Goal: Information Seeking & Learning: Learn about a topic

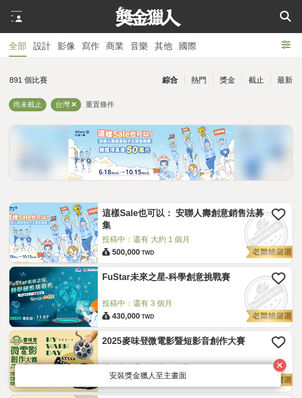
scroll to position [93, 0]
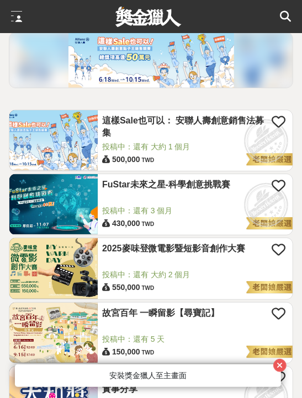
drag, startPoint x: 170, startPoint y: 264, endPoint x: 133, endPoint y: 262, distance: 37.0
click at [133, 262] on div "2025麥味登微電影暨短影音創作大賽" at bounding box center [195, 256] width 186 height 26
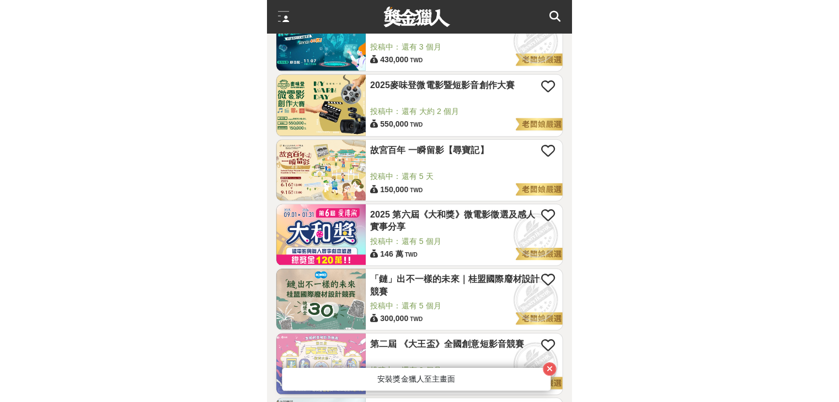
scroll to position [258, 0]
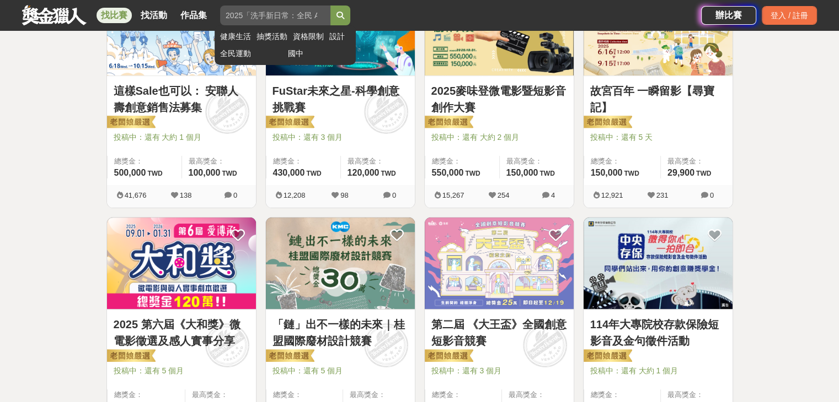
click at [301, 14] on input "search" at bounding box center [275, 16] width 110 height 20
click at [301, 6] on button "submit" at bounding box center [340, 16] width 20 height 20
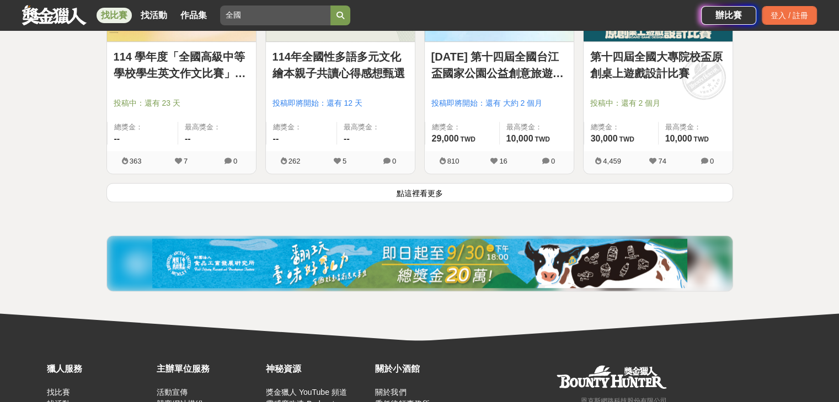
scroll to position [1464, 0]
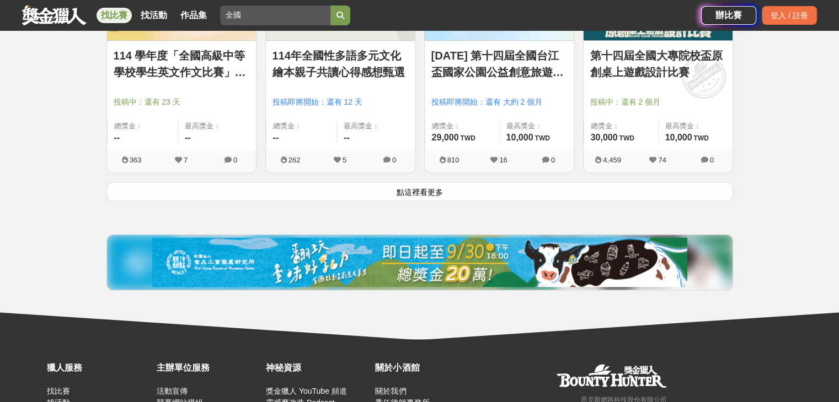
click at [301, 198] on button "點這裡看更多" at bounding box center [419, 191] width 626 height 19
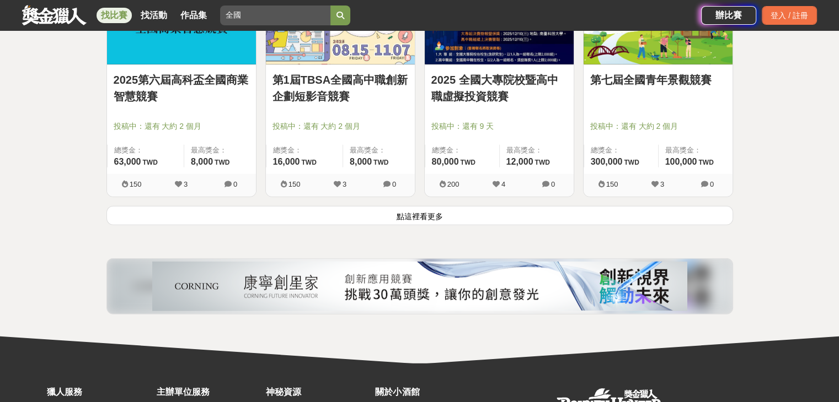
scroll to position [2863, 0]
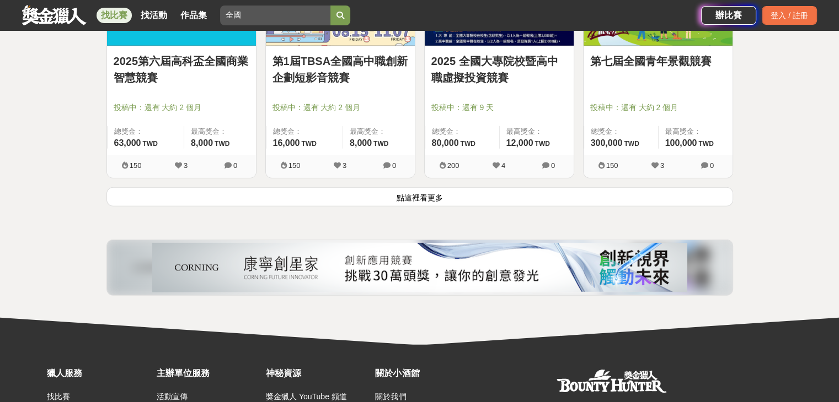
click at [301, 195] on button "點這裡看更多" at bounding box center [419, 196] width 626 height 19
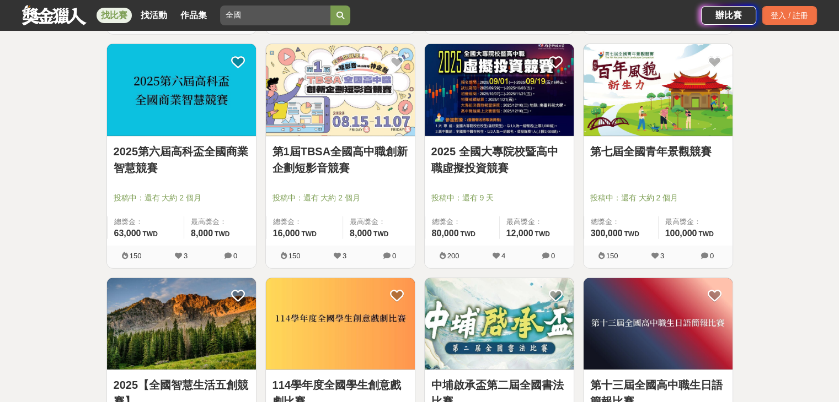
scroll to position [2768, 0]
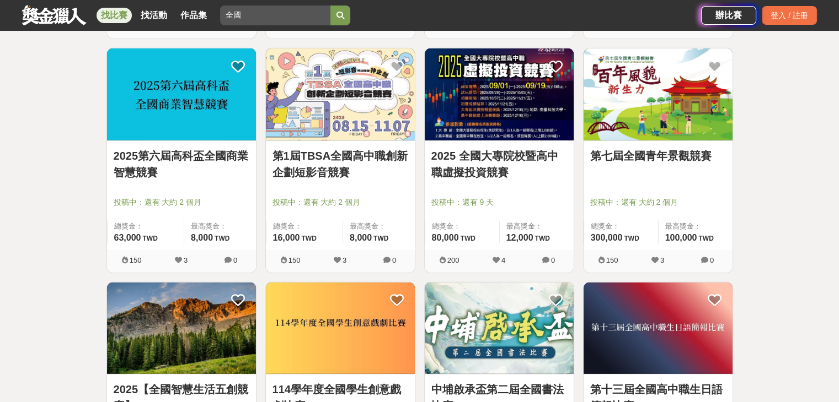
click at [301, 159] on link "2025 全國大專院校暨高中職虛擬投資競賽" at bounding box center [499, 164] width 136 height 33
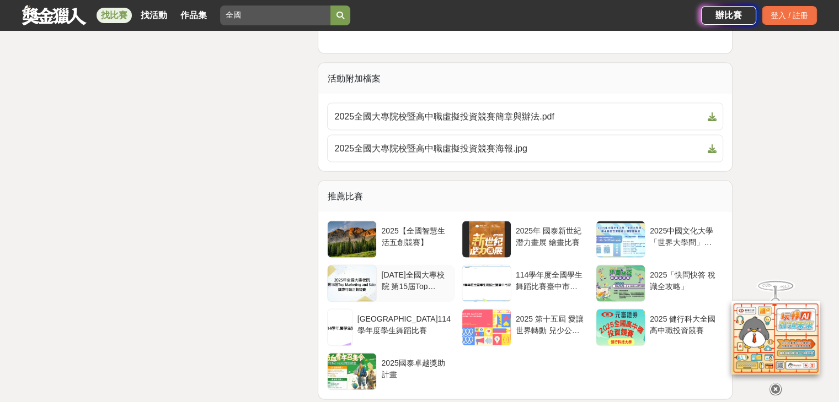
scroll to position [2073, 0]
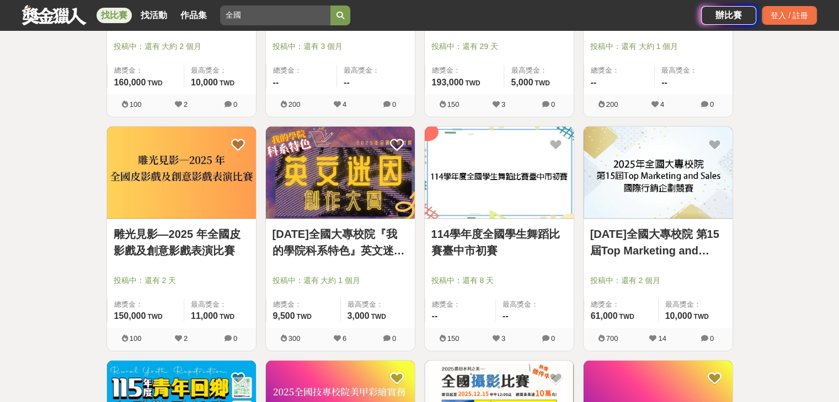
scroll to position [3158, 0]
click at [301, 195] on img at bounding box center [340, 173] width 149 height 92
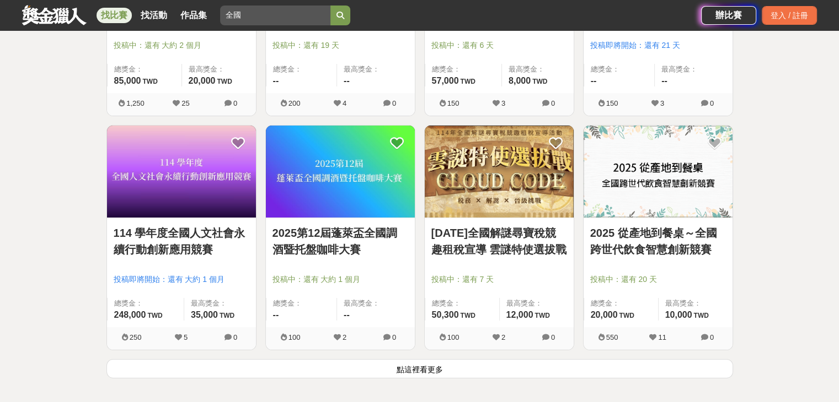
scroll to position [4100, 0]
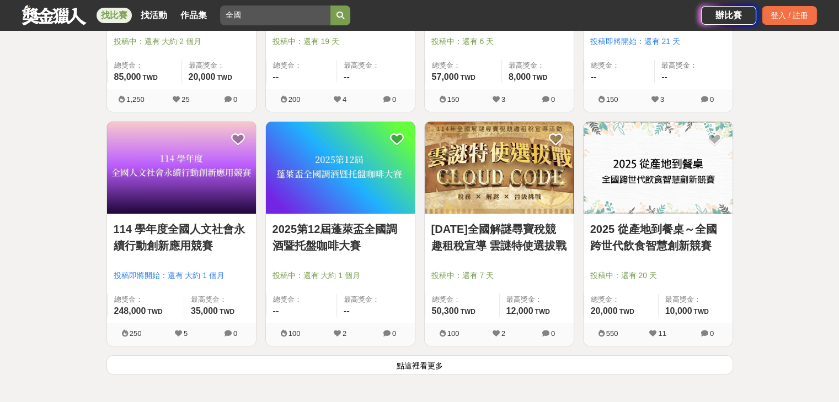
click at [301, 364] on button "點這裡看更多" at bounding box center [419, 365] width 626 height 19
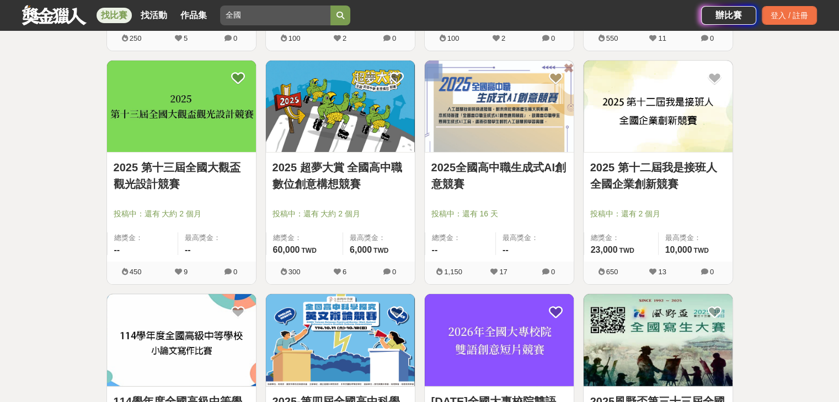
scroll to position [4395, 0]
click at [301, 168] on link "2025全國高中職生成式AI創意競賽" at bounding box center [499, 176] width 136 height 33
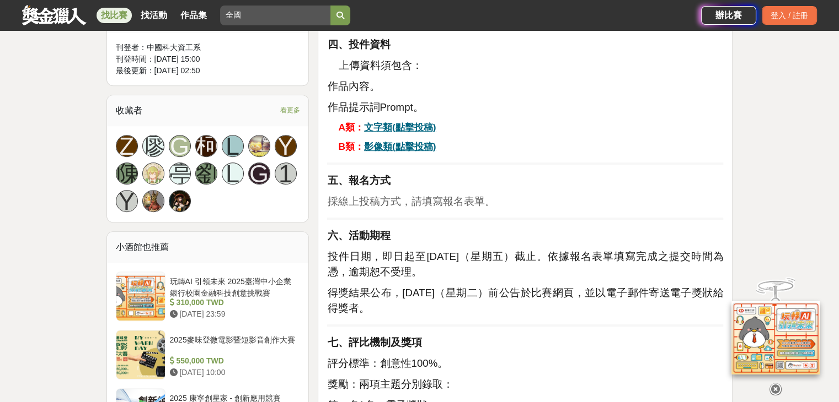
scroll to position [670, 0]
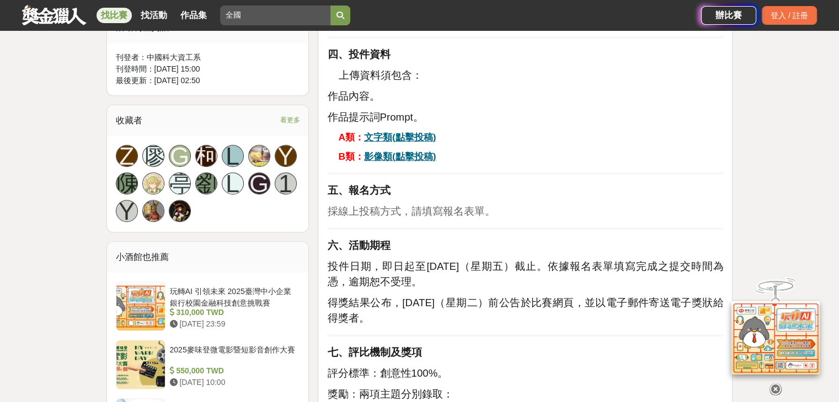
click at [301, 139] on u "文字類(點擊投稿)" at bounding box center [400, 137] width 72 height 11
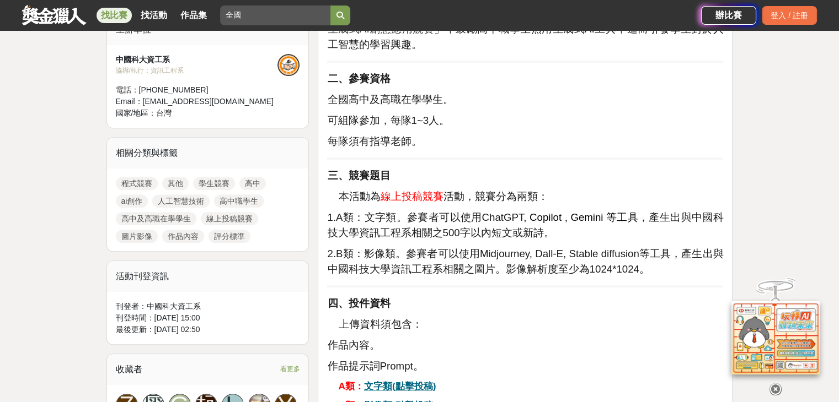
scroll to position [421, 0]
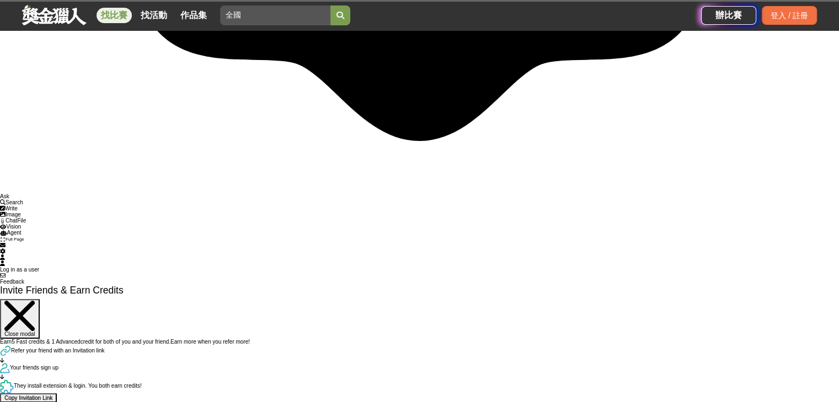
scroll to position [11, 0]
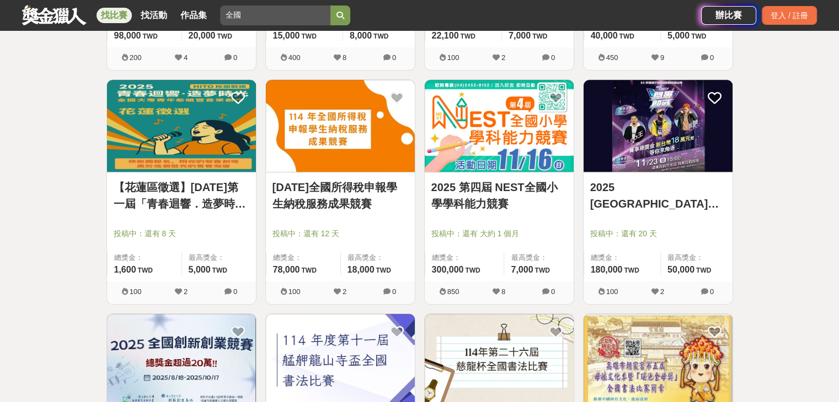
scroll to position [5080, 0]
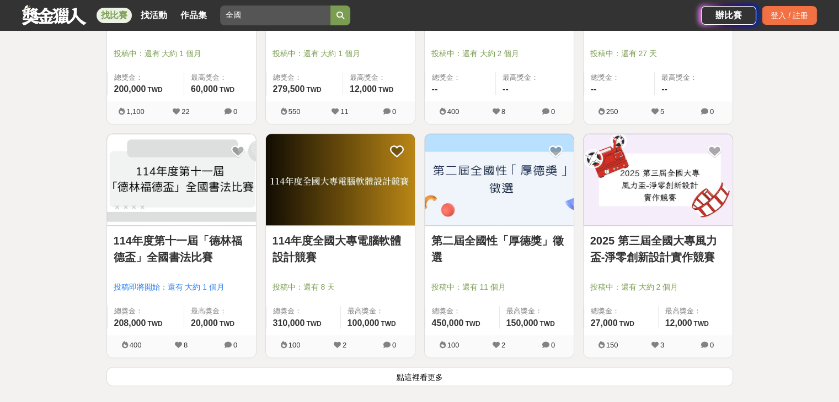
scroll to position [5514, 0]
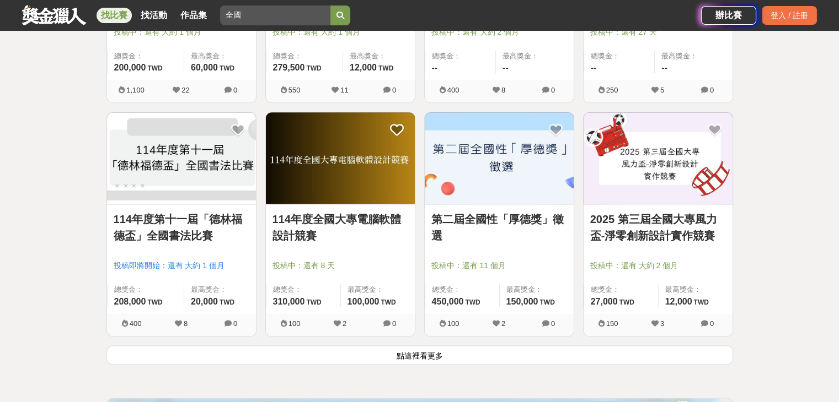
click at [184, 352] on button "點這裡看更多" at bounding box center [419, 355] width 626 height 19
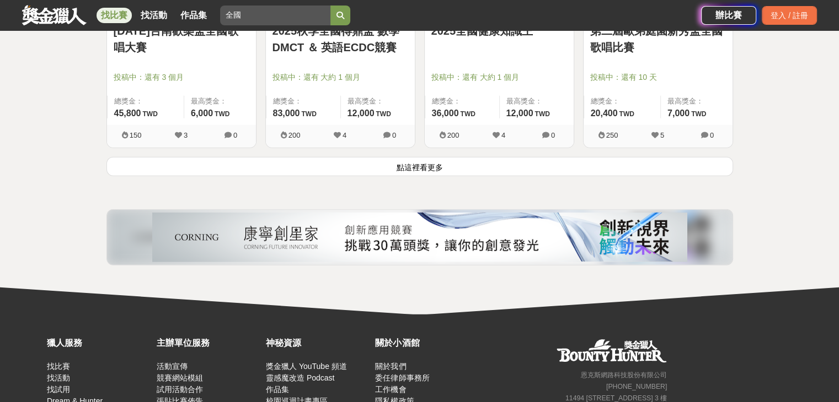
scroll to position [7113, 0]
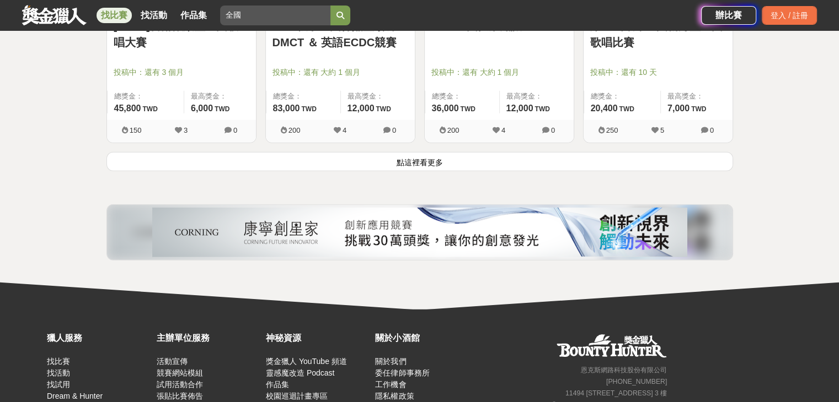
click at [301, 152] on button "點這裡看更多" at bounding box center [419, 161] width 626 height 19
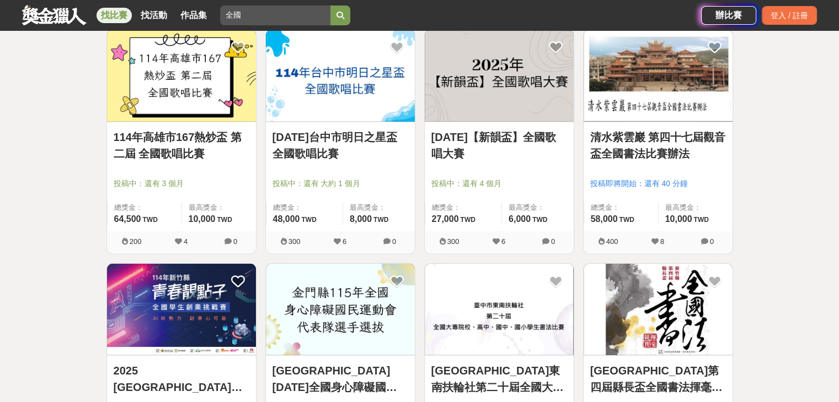
scroll to position [7552, 0]
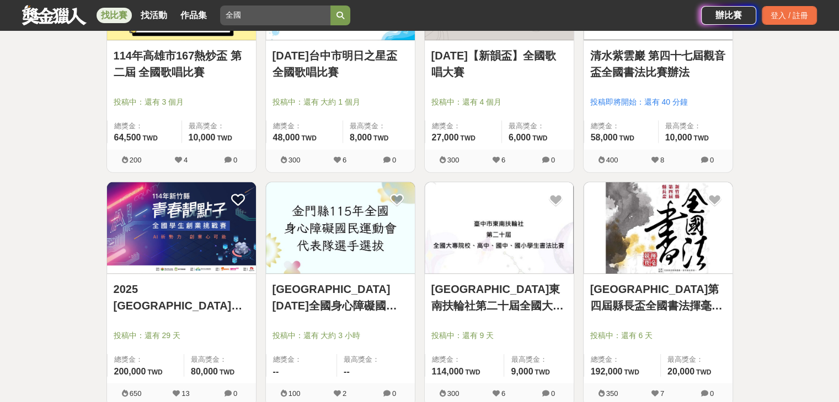
click at [211, 287] on link "2025 新竹縣青春靚點子 全國學生創業挑戰賽" at bounding box center [182, 297] width 136 height 33
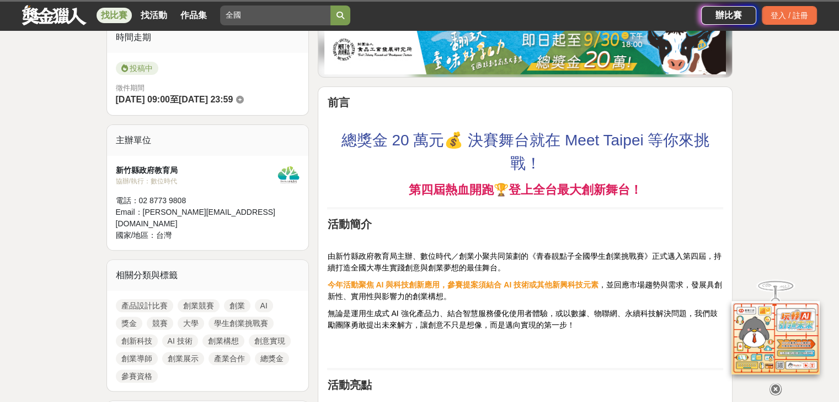
scroll to position [291, 0]
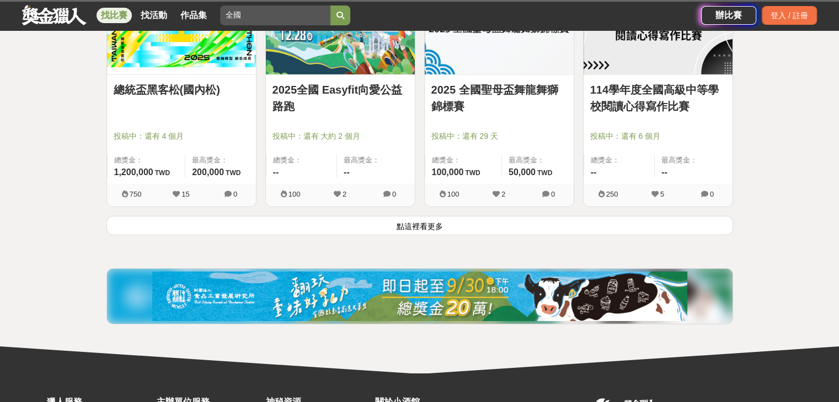
scroll to position [8455, 0]
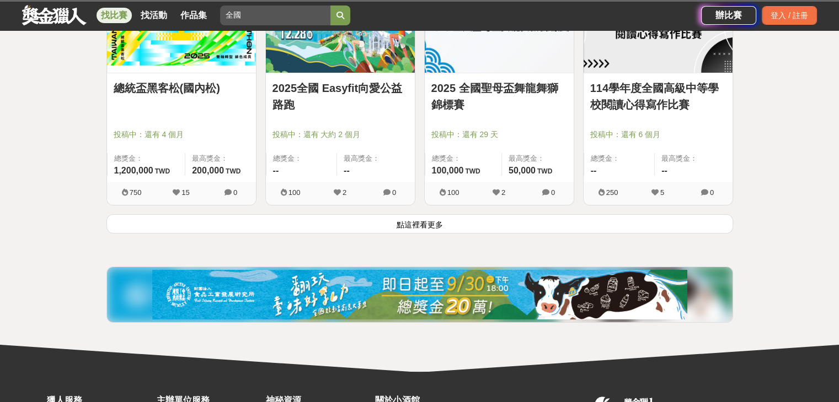
click at [264, 219] on button "點這裡看更多" at bounding box center [419, 223] width 626 height 19
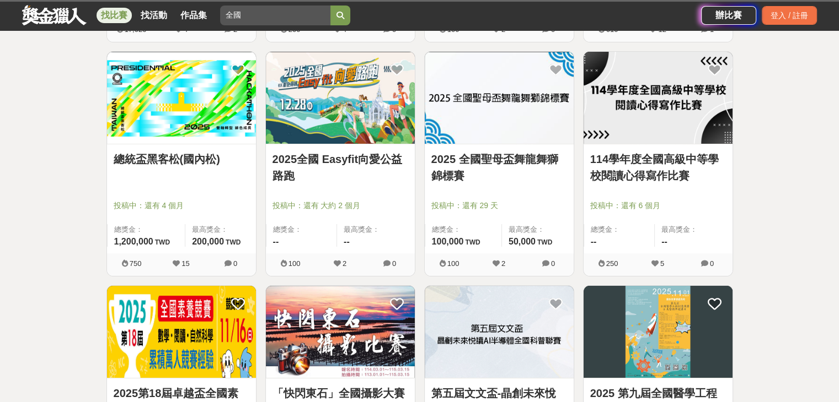
scroll to position [8381, 0]
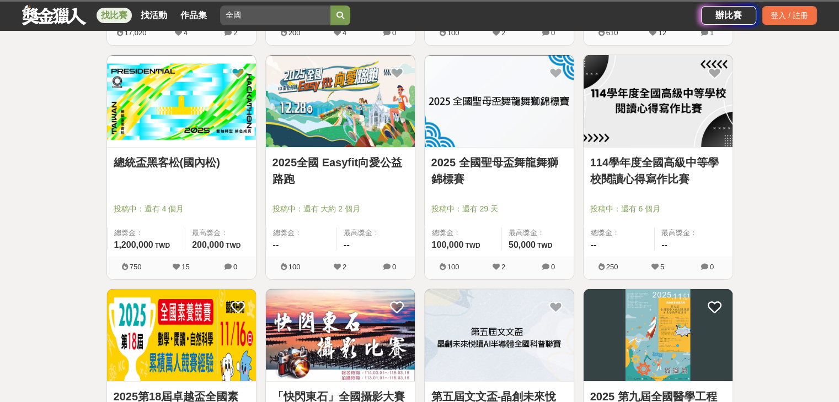
click at [203, 154] on link "總統盃黑客松(國內松)" at bounding box center [182, 162] width 136 height 17
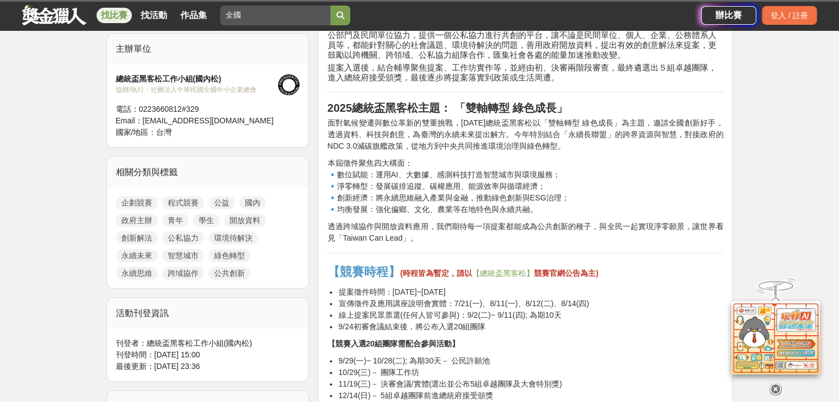
scroll to position [377, 0]
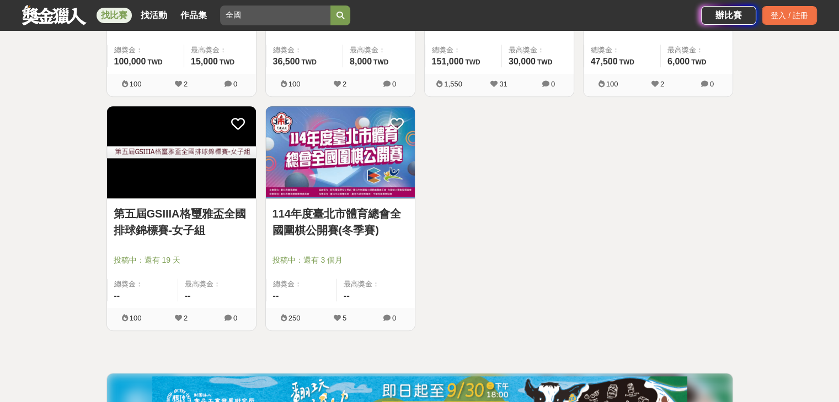
scroll to position [9267, 0]
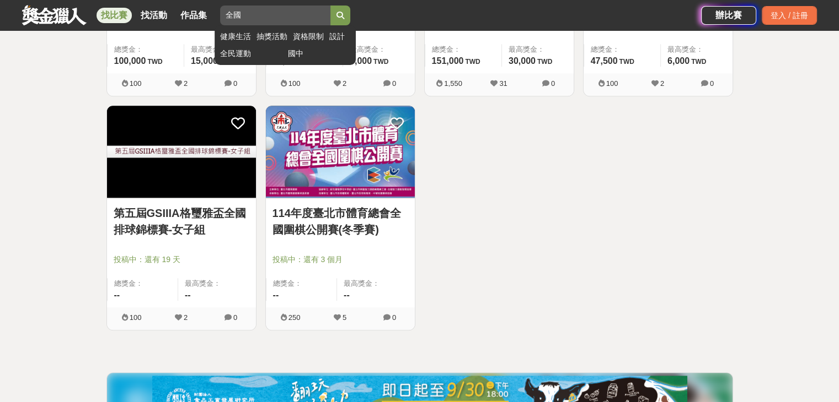
click at [267, 20] on input "全國" at bounding box center [275, 16] width 110 height 20
type input "全"
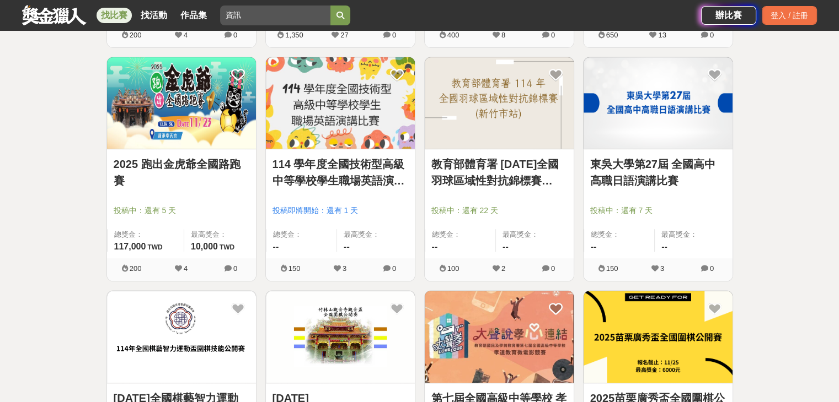
scroll to position [8841, 0]
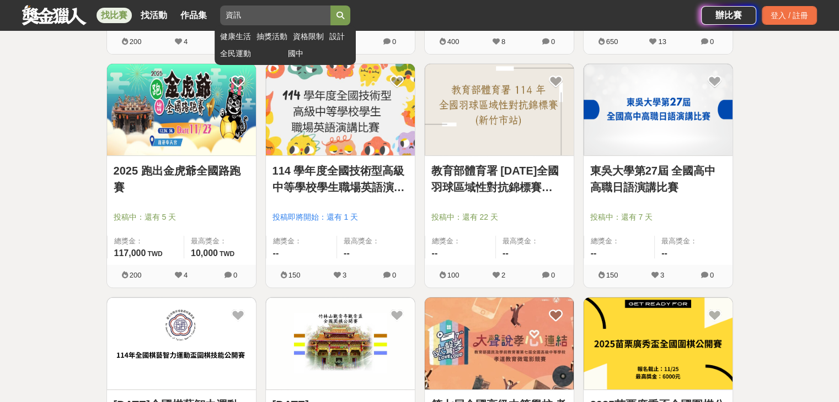
click at [301, 14] on button "submit" at bounding box center [340, 16] width 20 height 20
click at [301, 20] on button "submit" at bounding box center [340, 16] width 20 height 20
click at [301, 9] on button "submit" at bounding box center [340, 16] width 20 height 20
click at [268, 20] on input "資訊" at bounding box center [275, 16] width 110 height 20
click at [301, 6] on button "submit" at bounding box center [340, 16] width 20 height 20
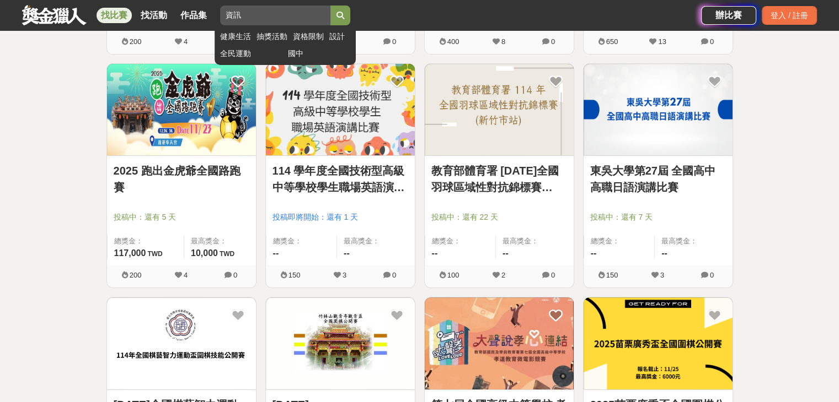
type input "資"
type input "資訊"
click at [301, 6] on button "submit" at bounding box center [340, 16] width 20 height 20
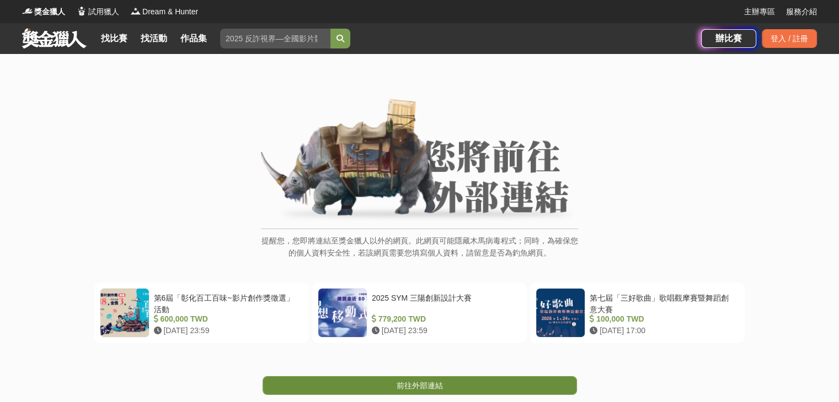
click at [443, 389] on link "前往外部連結" at bounding box center [419, 386] width 314 height 19
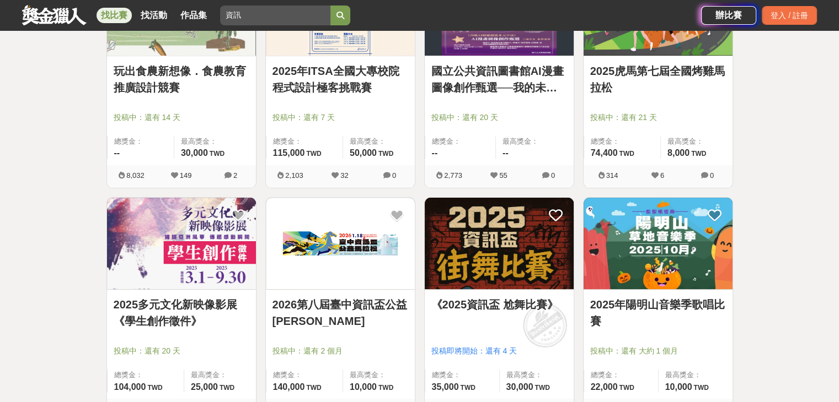
scroll to position [278, 0]
click at [503, 319] on div "《2025資訊盃 尬舞比賽》" at bounding box center [499, 310] width 136 height 29
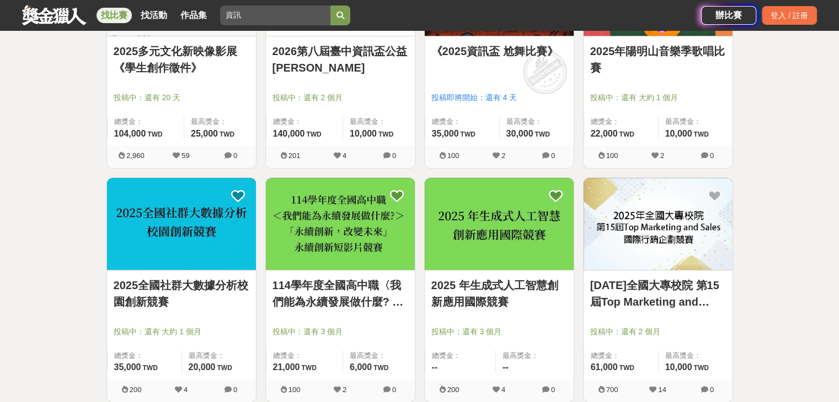
scroll to position [545, 0]
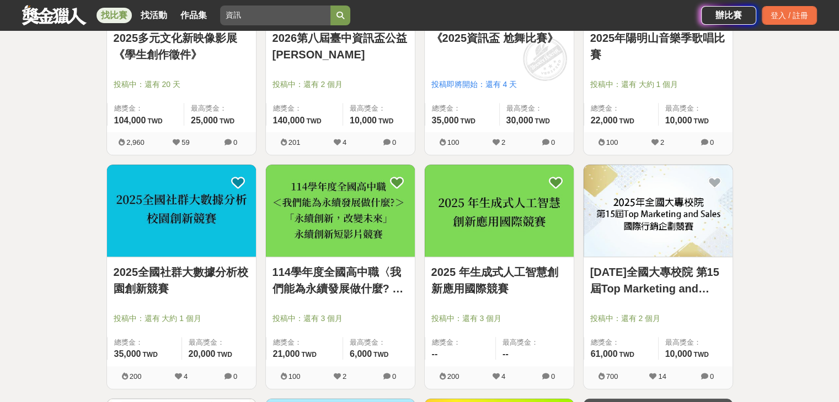
click at [463, 280] on link "2025 年生成式人工智慧創新應用國際競賽" at bounding box center [499, 280] width 136 height 33
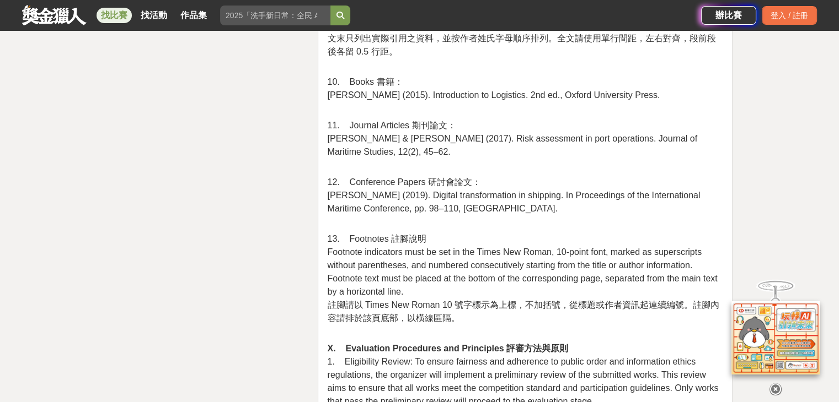
scroll to position [2209, 0]
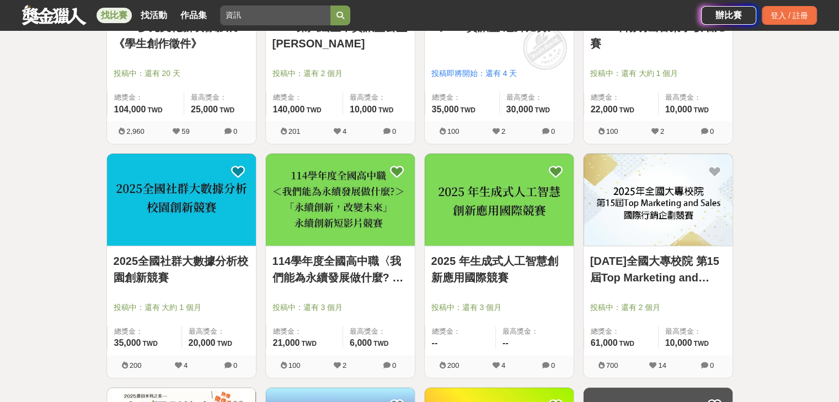
scroll to position [545, 0]
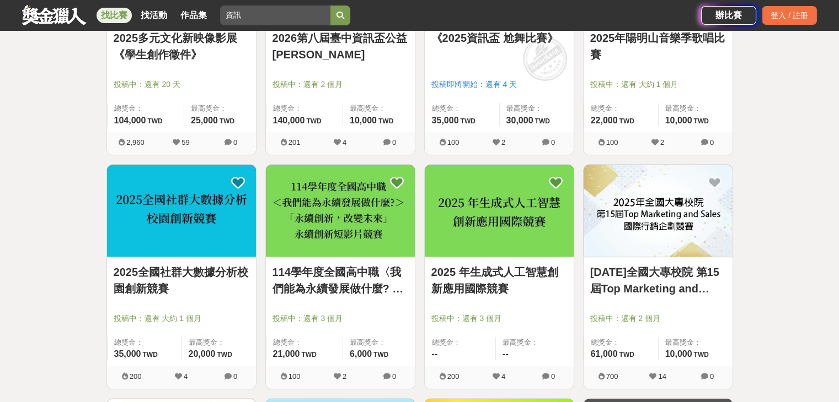
click at [201, 267] on link "2025全國社群大數據分析校園創新競賽" at bounding box center [182, 280] width 136 height 33
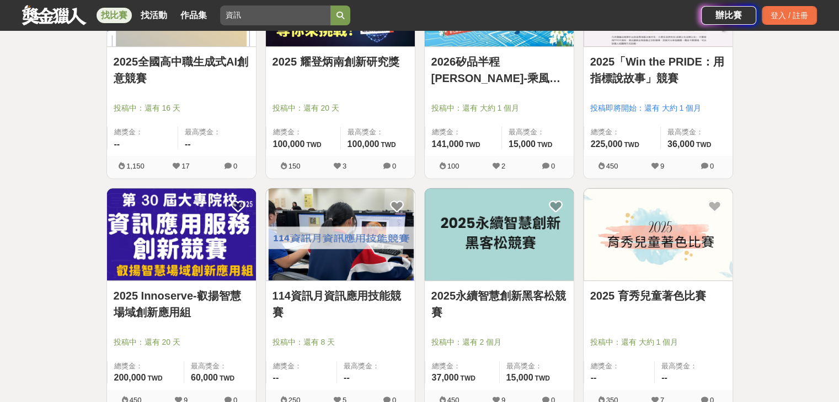
scroll to position [1226, 0]
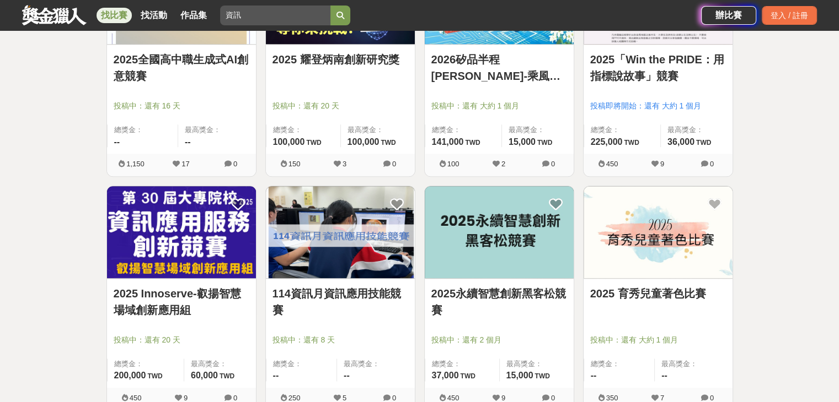
click at [305, 304] on link "114資訊月資訊應用技能競賽" at bounding box center [340, 302] width 136 height 33
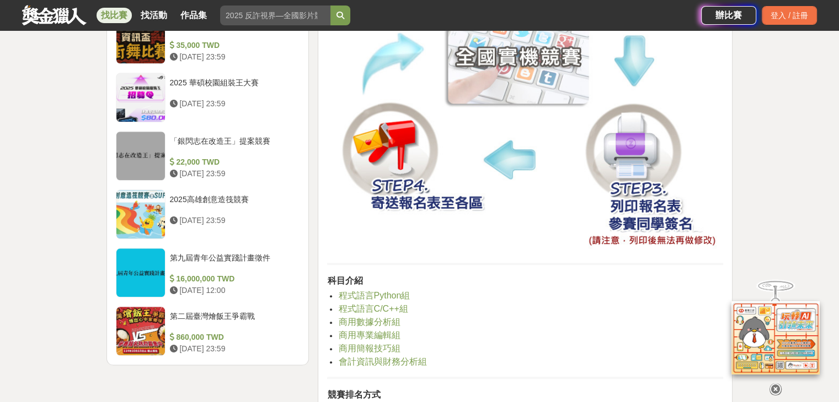
scroll to position [1206, 0]
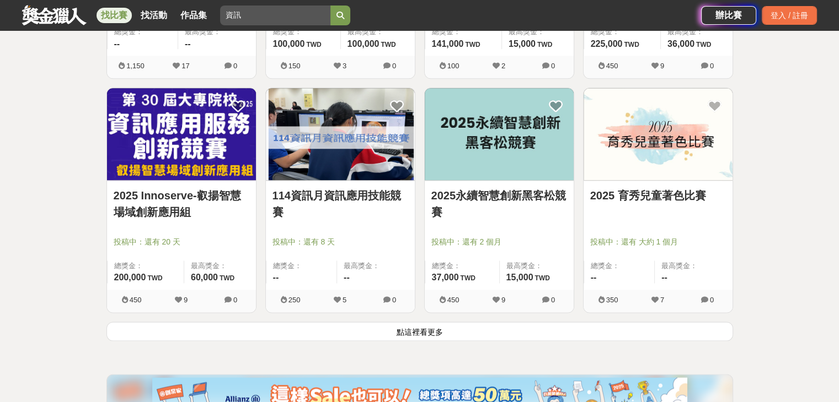
scroll to position [1325, 0]
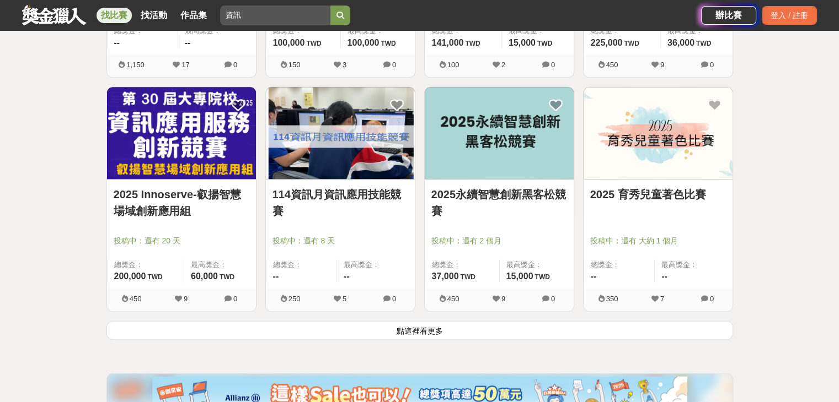
click at [344, 329] on button "點這裡看更多" at bounding box center [419, 330] width 626 height 19
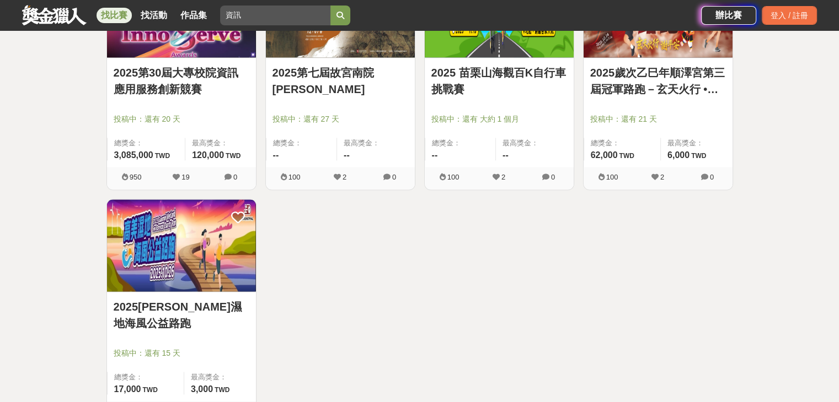
scroll to position [1681, 0]
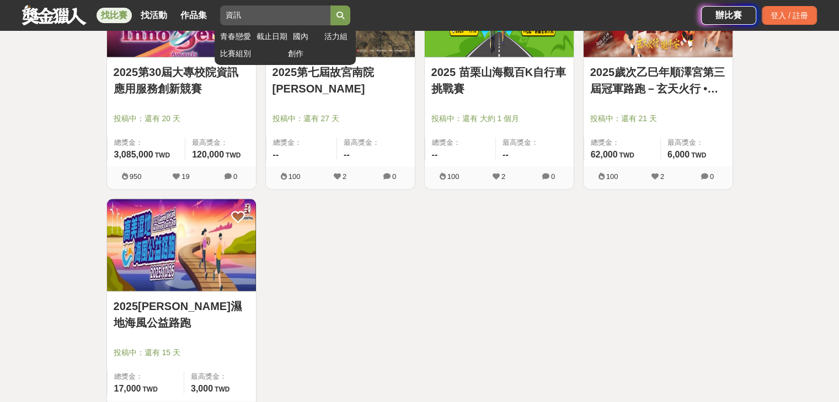
click at [272, 14] on input "資訊" at bounding box center [275, 16] width 110 height 20
type input "資"
click at [330, 6] on button "submit" at bounding box center [340, 16] width 20 height 20
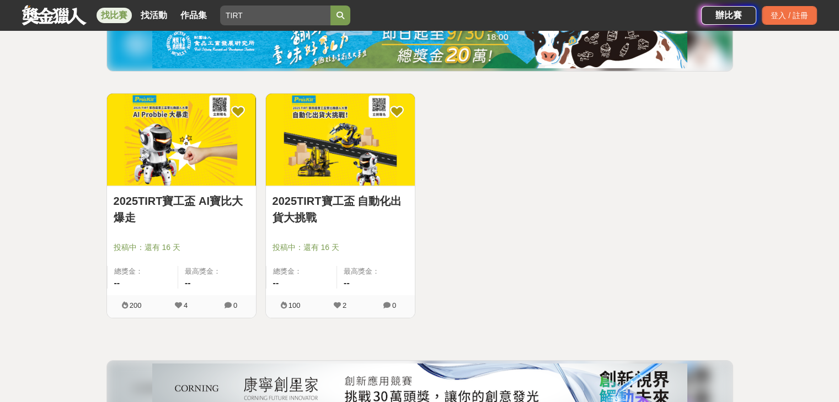
scroll to position [94, 0]
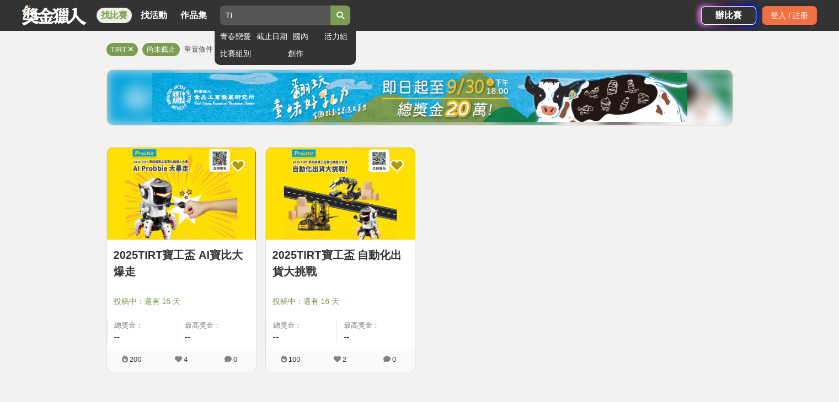
type input "T"
click at [330, 6] on button "submit" at bounding box center [340, 16] width 20 height 20
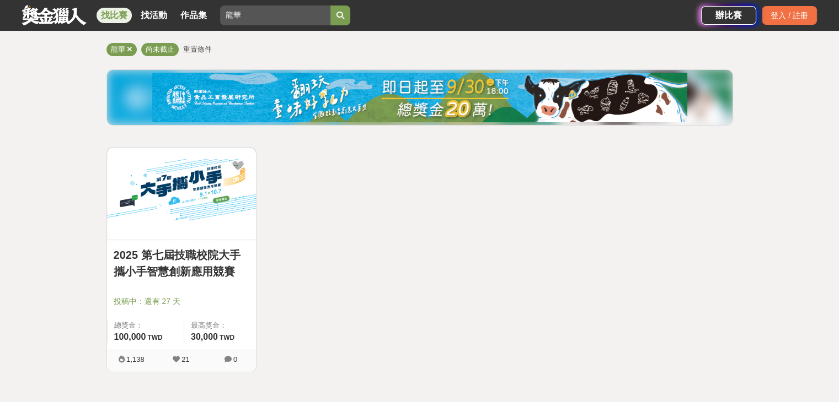
click at [200, 255] on link "2025 第七屆技職校院大手攜小手智慧創新應用競賽" at bounding box center [182, 263] width 136 height 33
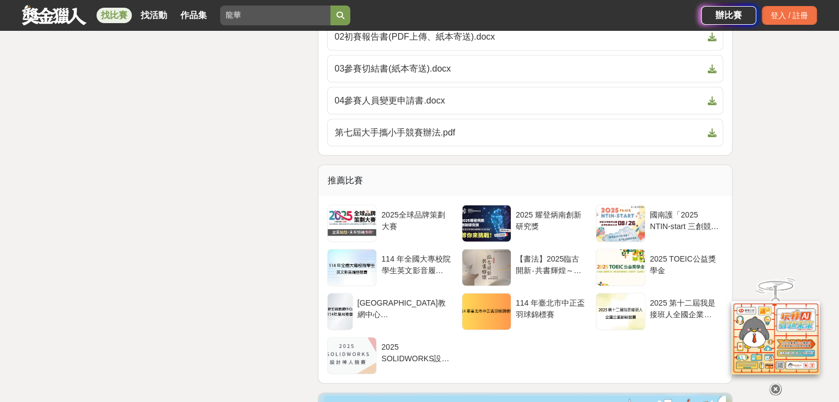
scroll to position [3010, 0]
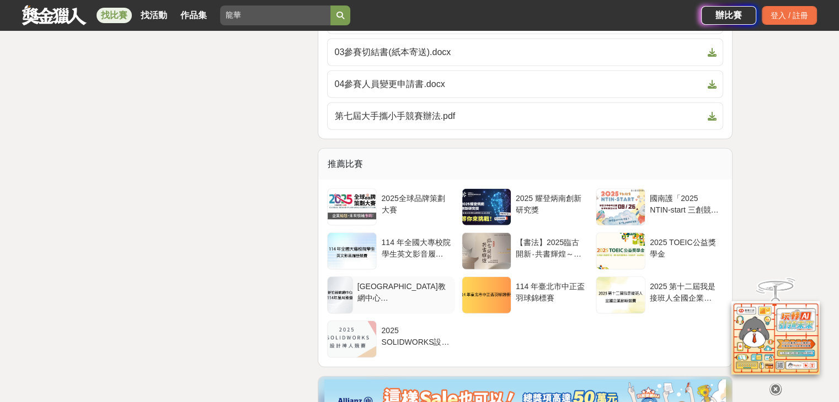
click at [352, 277] on div at bounding box center [340, 295] width 24 height 36
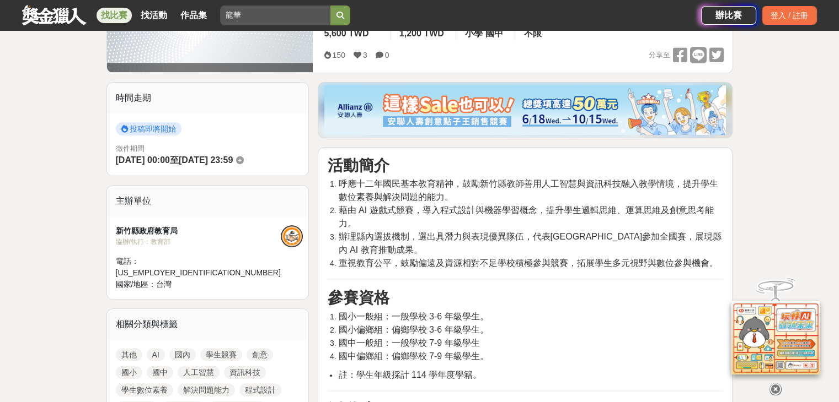
scroll to position [254, 0]
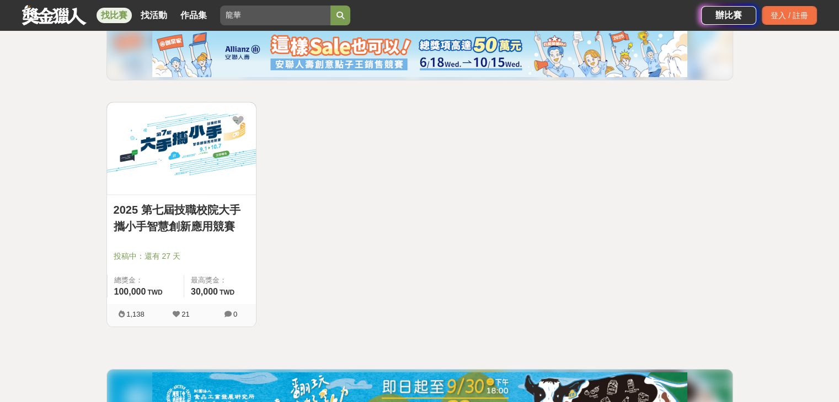
scroll to position [94, 0]
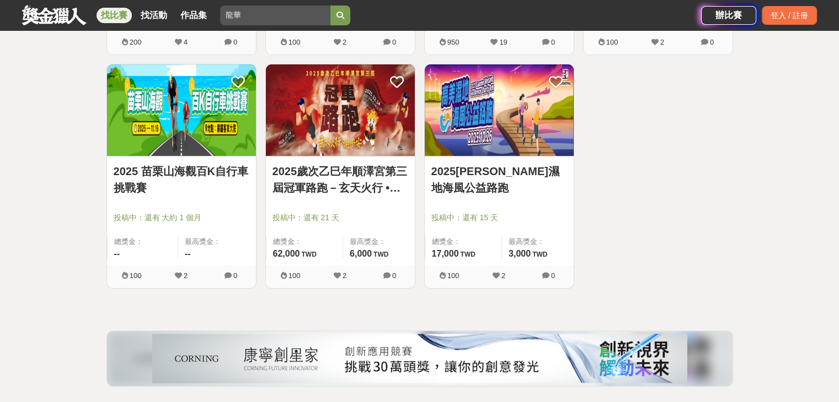
scroll to position [418, 0]
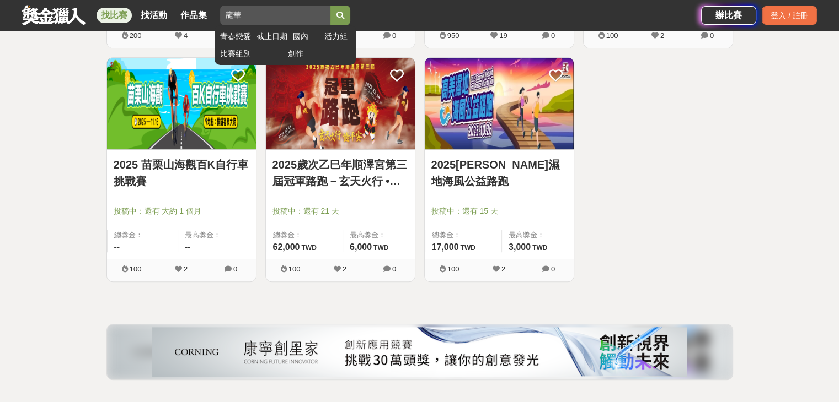
click at [253, 18] on input "龍華" at bounding box center [275, 16] width 110 height 20
type input "龍"
type input "計算"
click at [330, 6] on button "submit" at bounding box center [340, 16] width 20 height 20
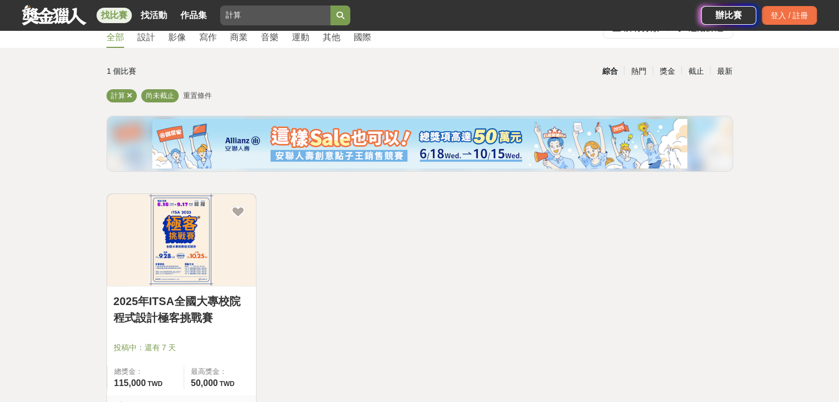
scroll to position [46, 0]
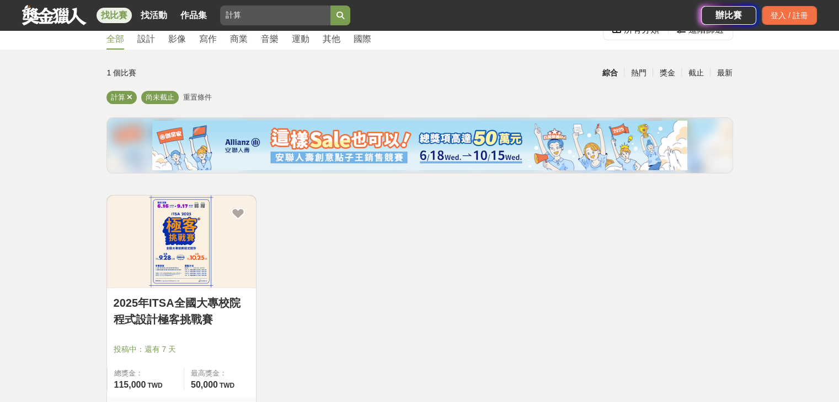
click at [51, 17] on link at bounding box center [54, 14] width 67 height 21
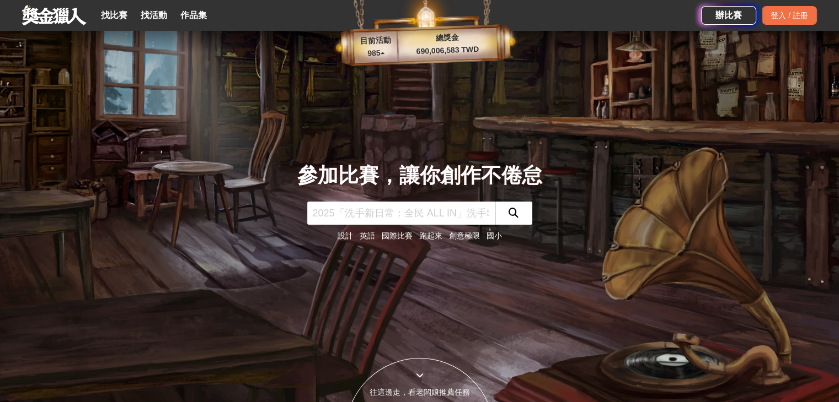
click at [398, 237] on link "國際比賽" at bounding box center [397, 236] width 31 height 9
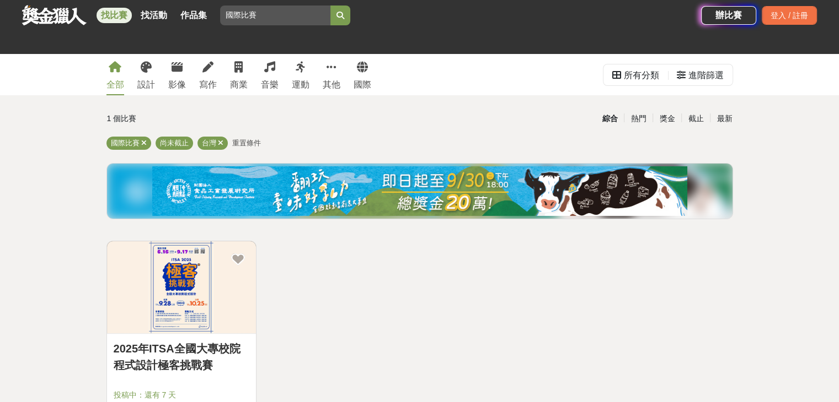
click at [398, 237] on div "1 個比賽 綜合 熱門 獎金 截止 最新 國際比賽 尚未截止 台灣 重置條件 2025年ITSA全國大專校院程式設計極客挑戰賽 投稿中：還有 7 天 總獎金：…" at bounding box center [420, 341] width 644 height 464
click at [353, 272] on div "2025年ITSA全國大專校院程式設計極客挑戰賽 投稿中：還有 7 天 總獎金： 115,000 115,000 TWD 最高獎金： 50,000 TWD 2…" at bounding box center [419, 358] width 635 height 234
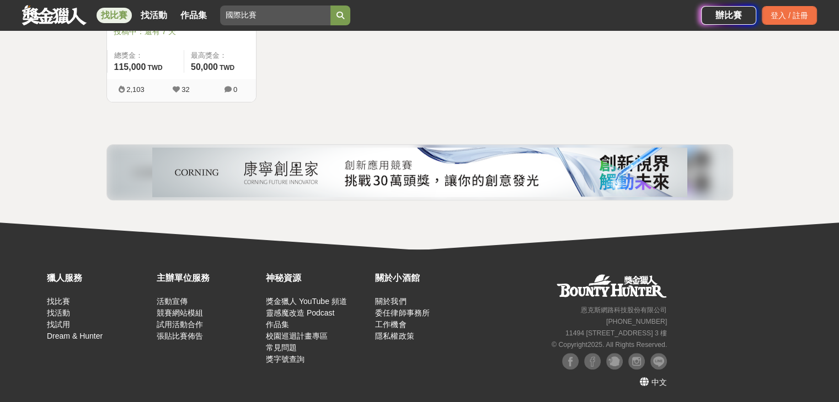
scroll to position [366, 0]
